Goal: Find contact information

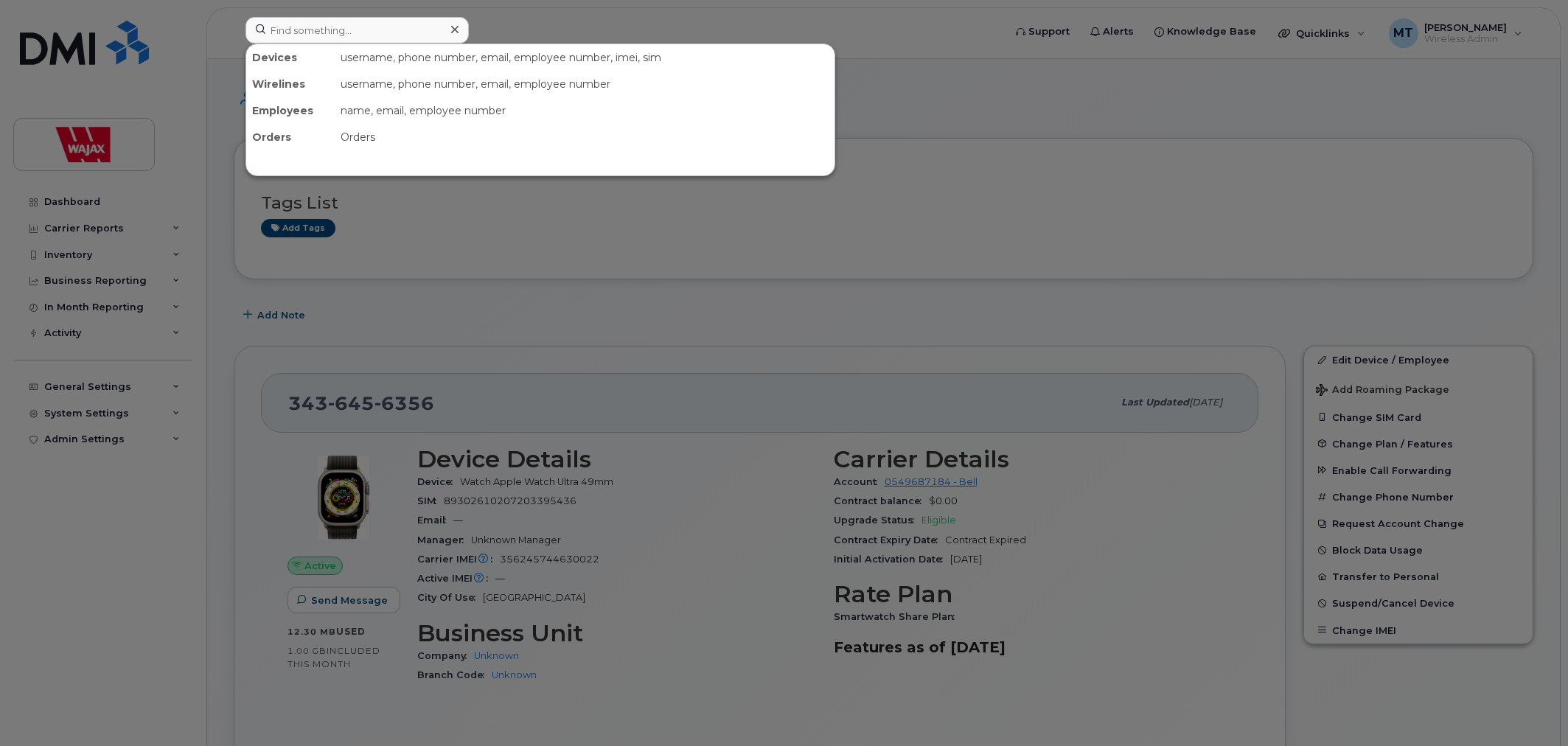
scroll to position [82, 0]
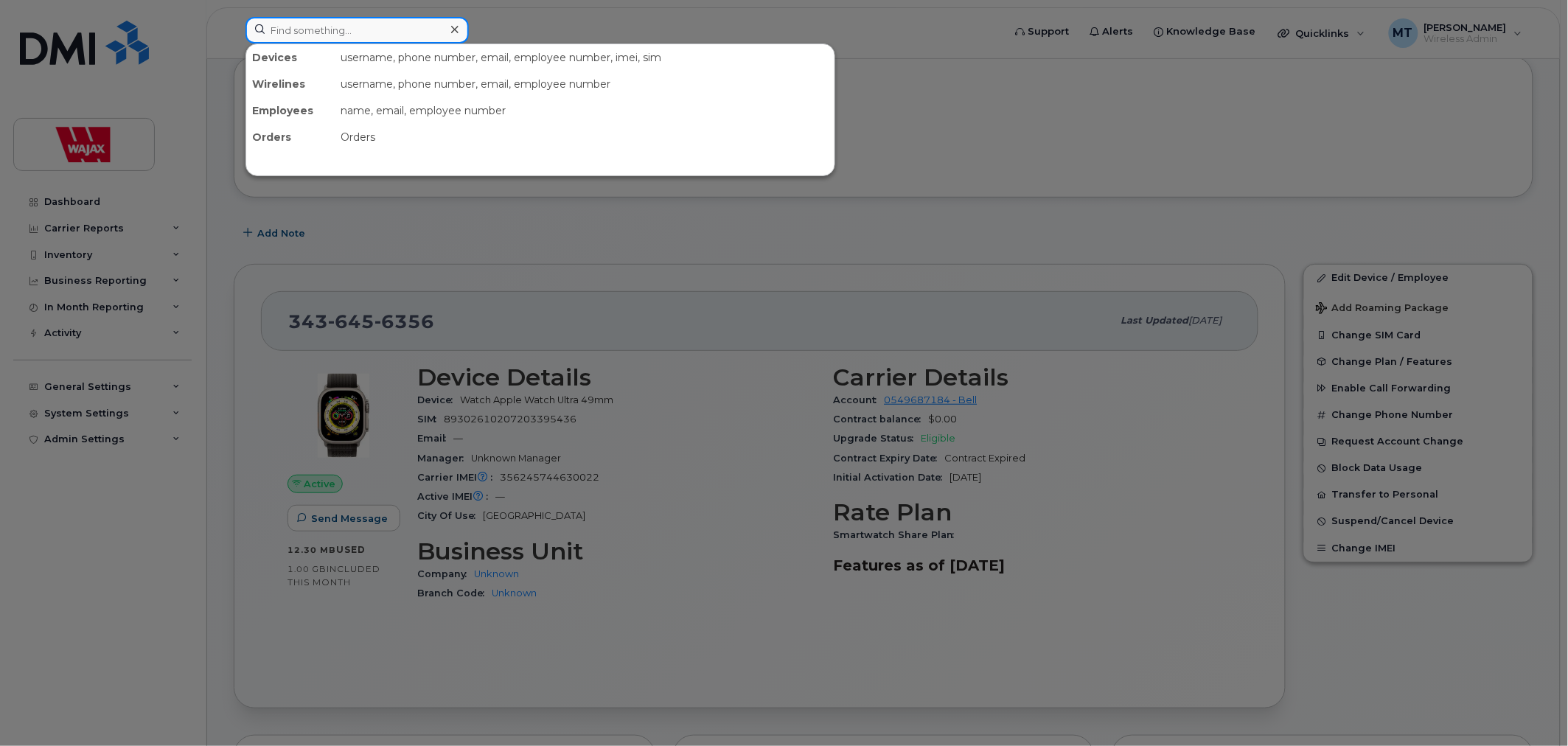
paste input "[PERSON_NAME]"
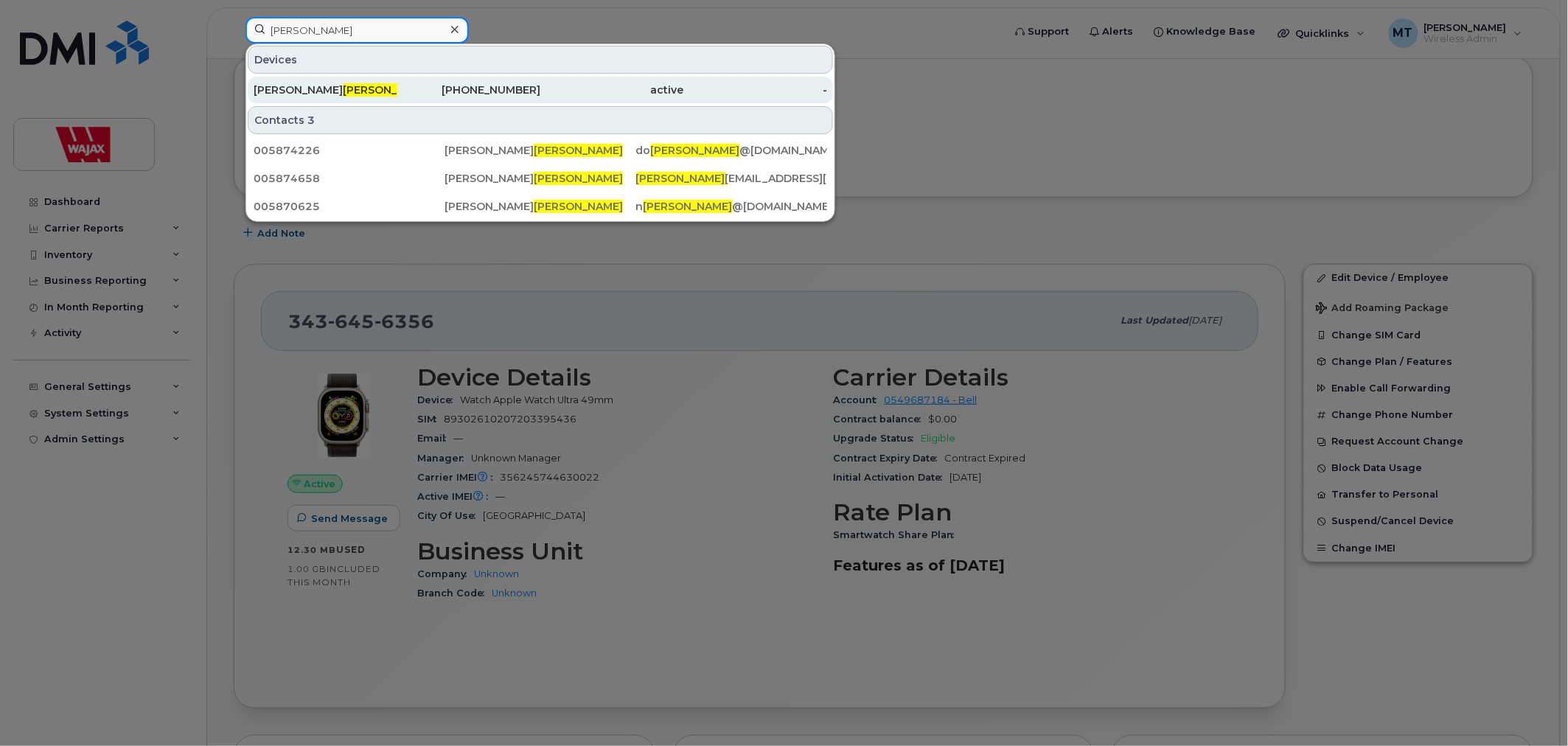
type input "[PERSON_NAME]"
click at [368, 85] on div "Jean Francois Giroux" at bounding box center [325, 90] width 144 height 15
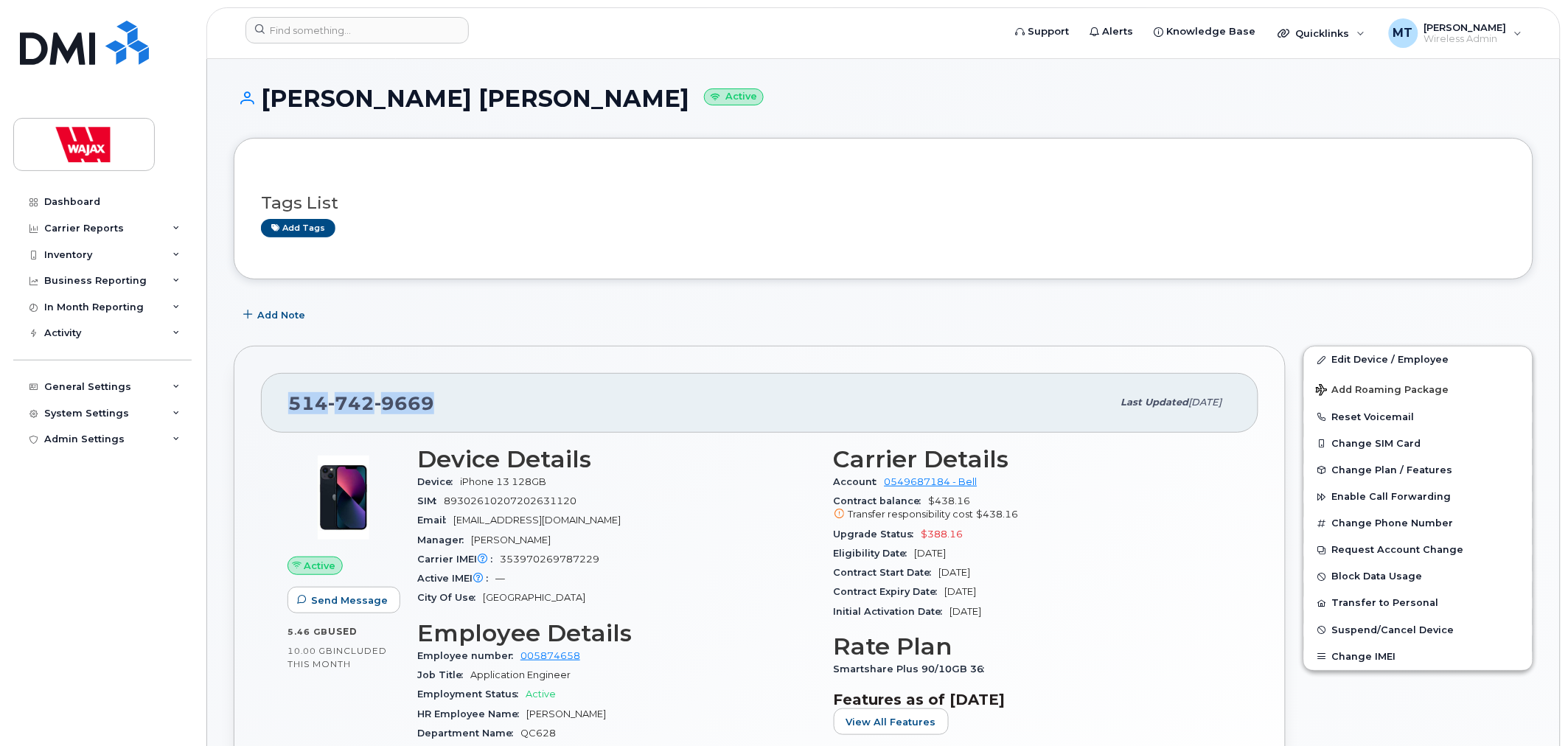
drag, startPoint x: 488, startPoint y: 409, endPoint x: 289, endPoint y: 410, distance: 199.0
click at [289, 410] on div "[PHONE_NUMBER]" at bounding box center [700, 402] width 824 height 31
copy span "[PHONE_NUMBER]"
drag, startPoint x: 521, startPoint y: 93, endPoint x: 442, endPoint y: 92, distance: 79.0
click at [442, 92] on h1 "[PERSON_NAME] [PERSON_NAME] Active" at bounding box center [883, 98] width 1300 height 25
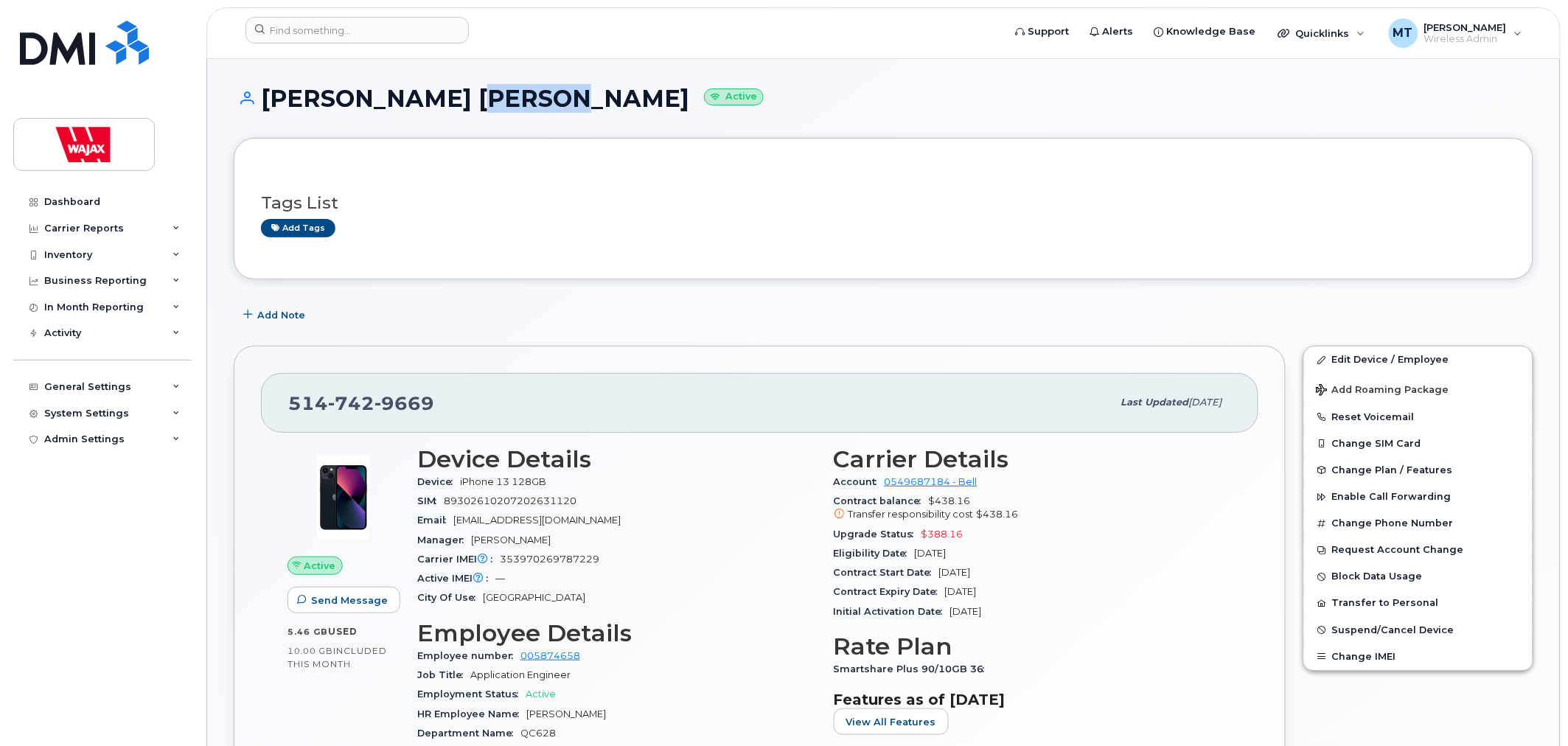
copy h1 "[PERSON_NAME]"
